Goal: Task Accomplishment & Management: Manage account settings

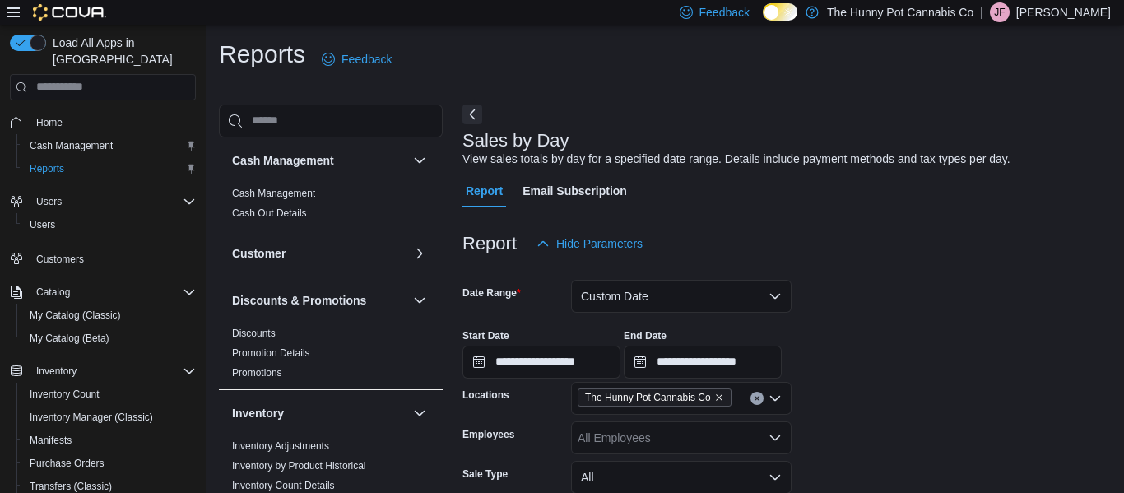
click at [76, 116] on button "Home" at bounding box center [102, 122] width 199 height 24
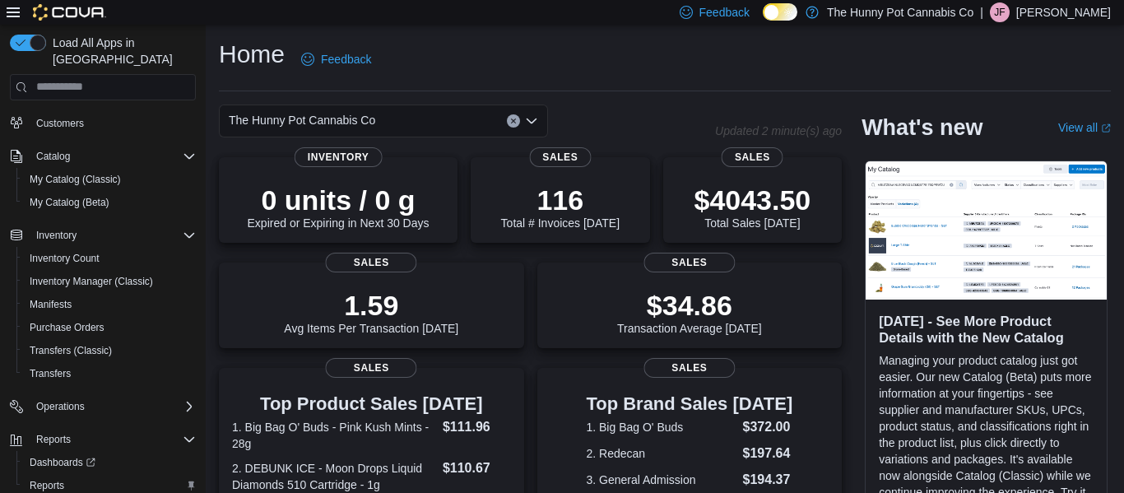
scroll to position [137, 0]
click at [103, 363] on div "Transfers" at bounding box center [109, 373] width 173 height 20
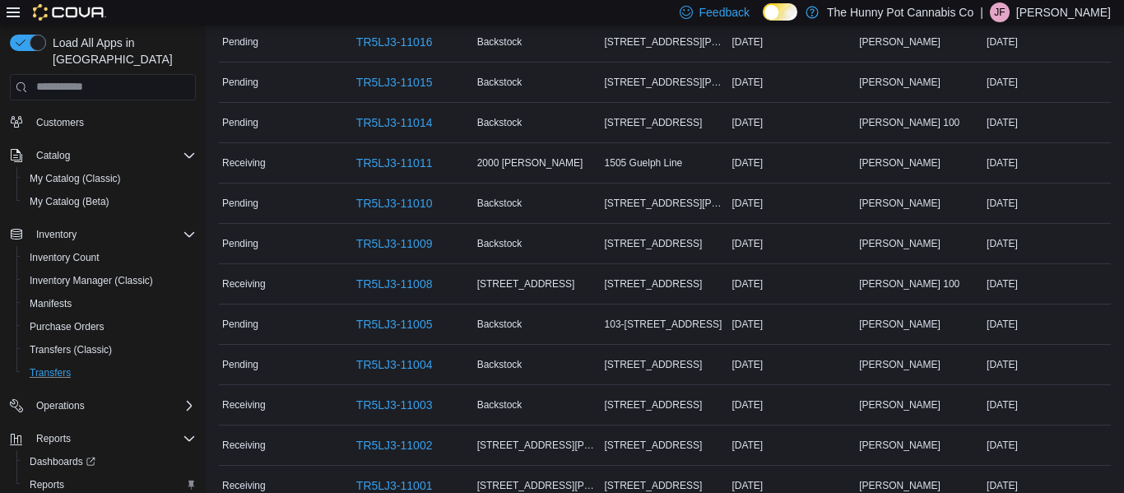
scroll to position [844, 0]
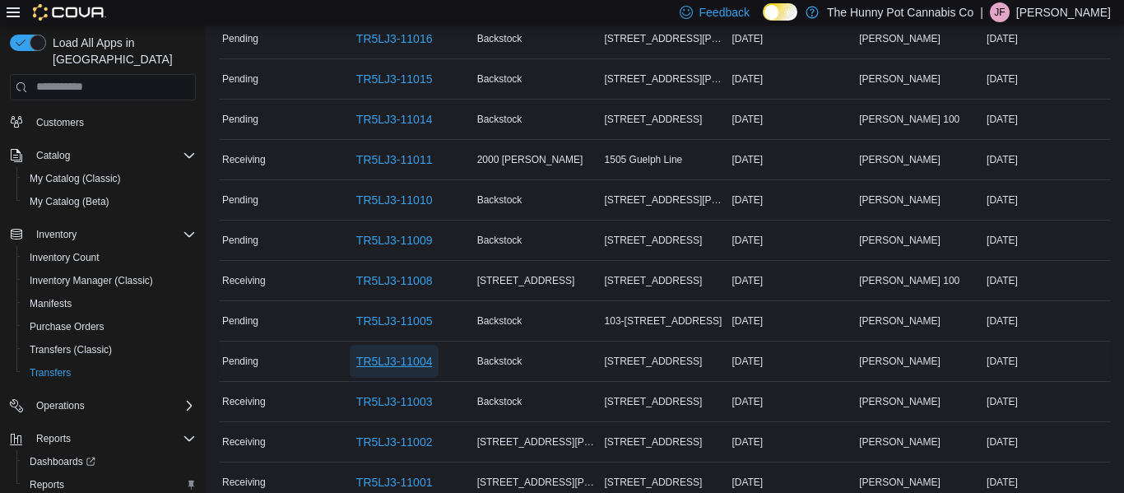
click at [405, 356] on span "TR5LJ3-11004" at bounding box center [394, 361] width 77 height 16
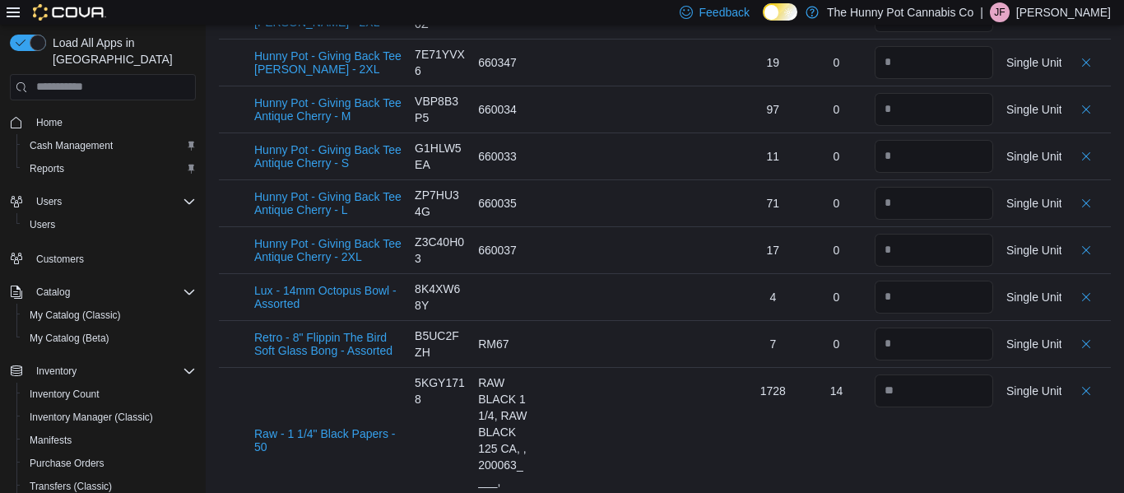
scroll to position [2743, 0]
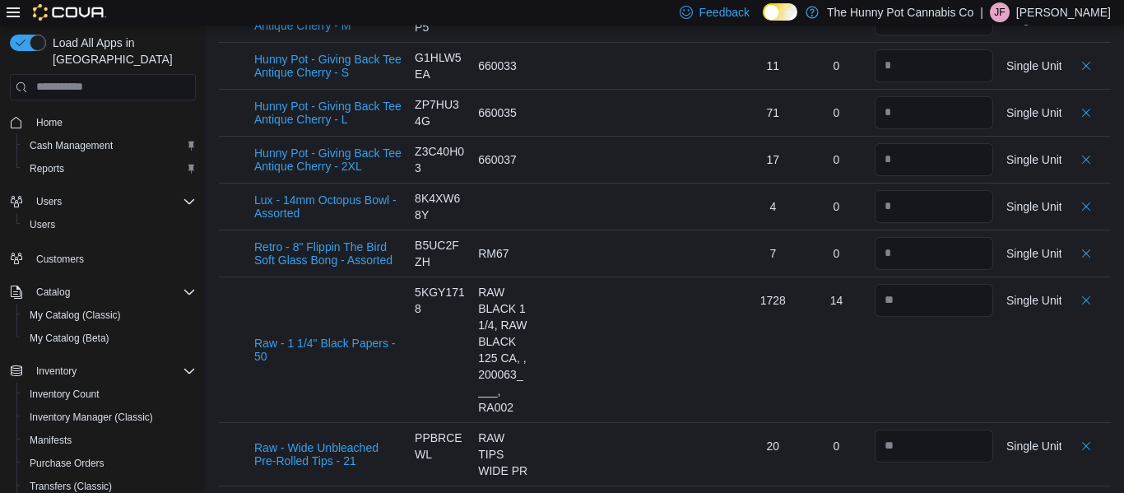
click at [70, 112] on span "Home" at bounding box center [113, 122] width 166 height 21
